Goal: Task Accomplishment & Management: Manage account settings

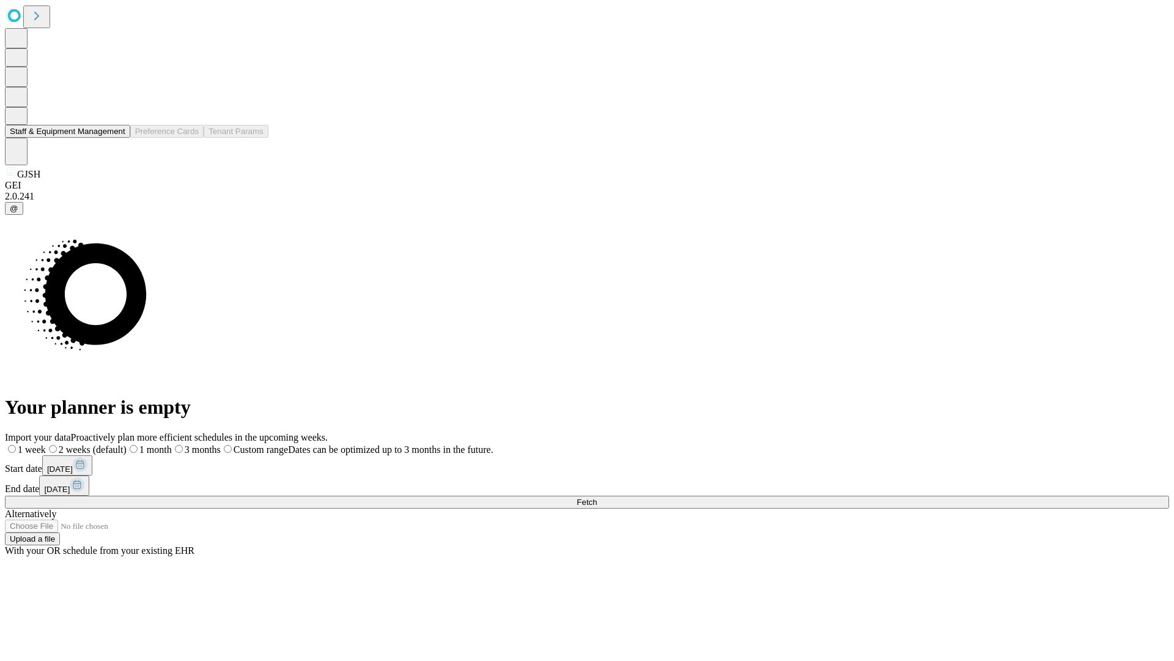
click at [117, 138] on button "Staff & Equipment Management" at bounding box center [67, 131] width 125 height 13
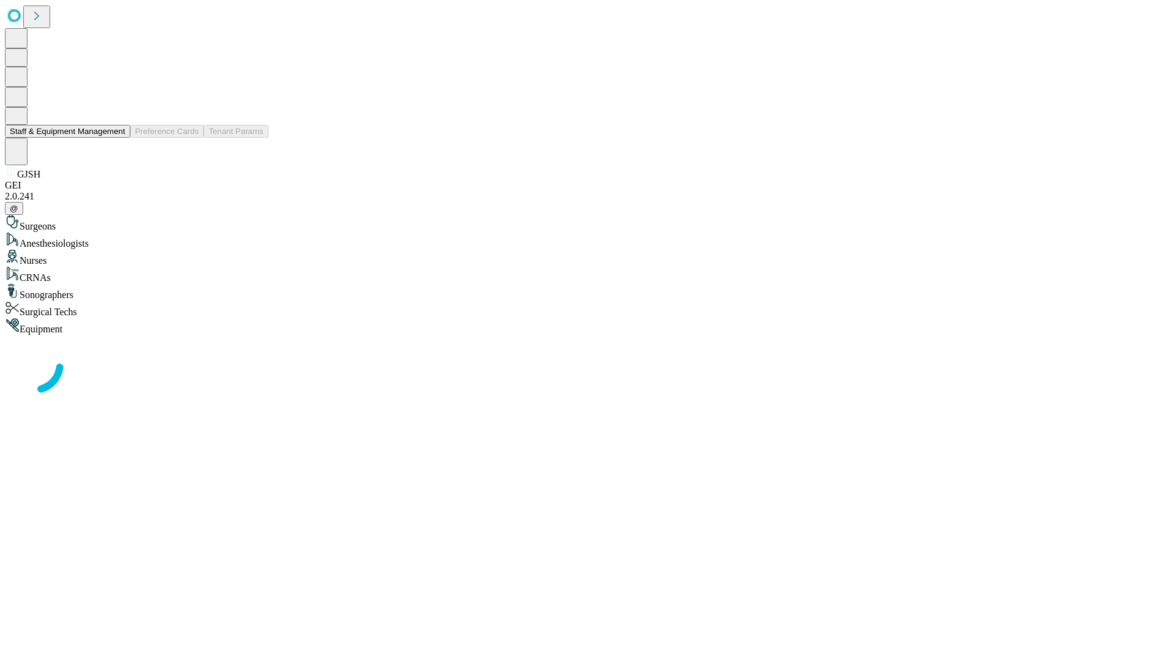
click at [117, 138] on button "Staff & Equipment Management" at bounding box center [67, 131] width 125 height 13
